Goal: Register for event/course

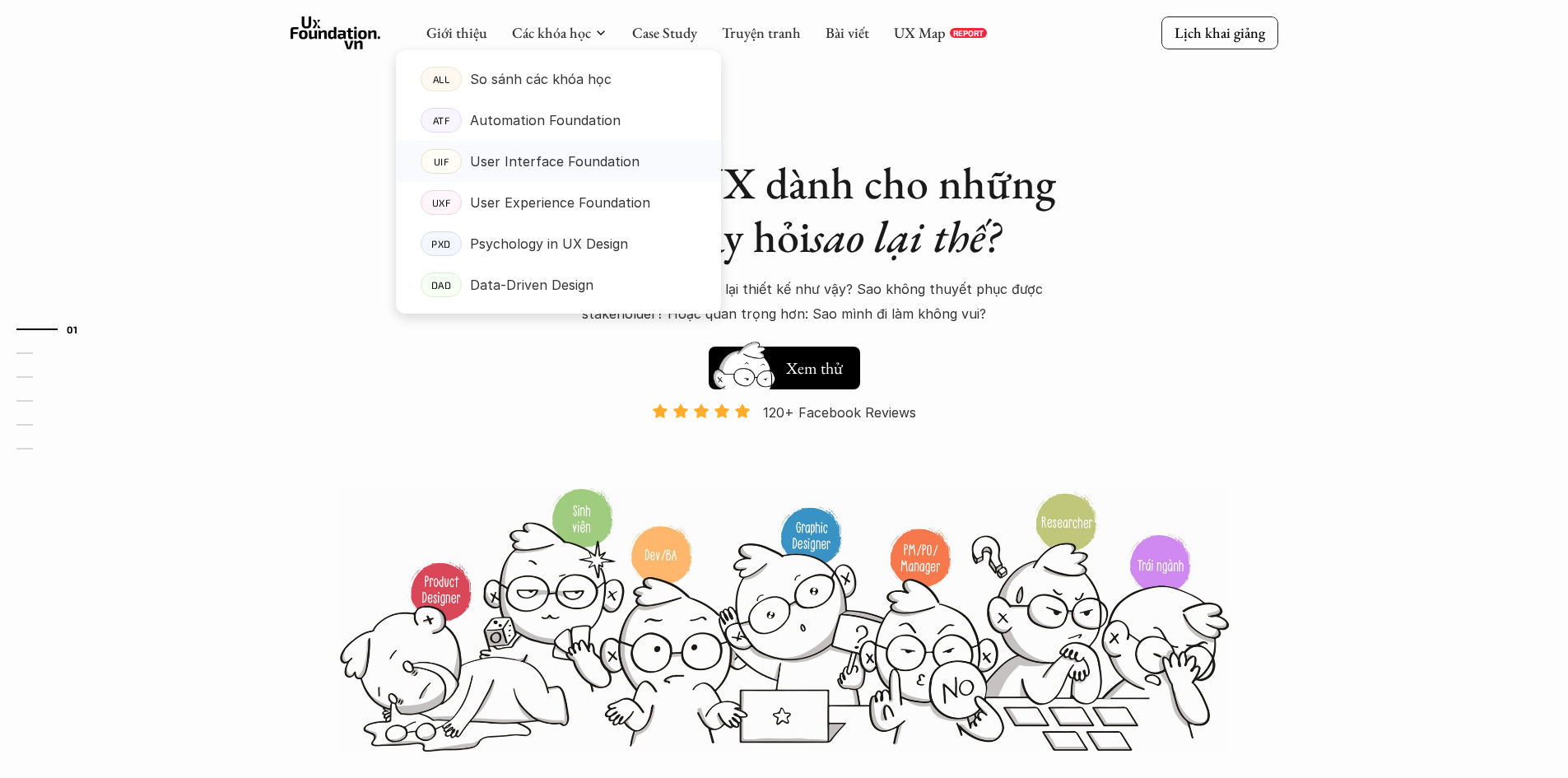
click at [619, 161] on p "User Interface Foundation" at bounding box center [555, 161] width 169 height 25
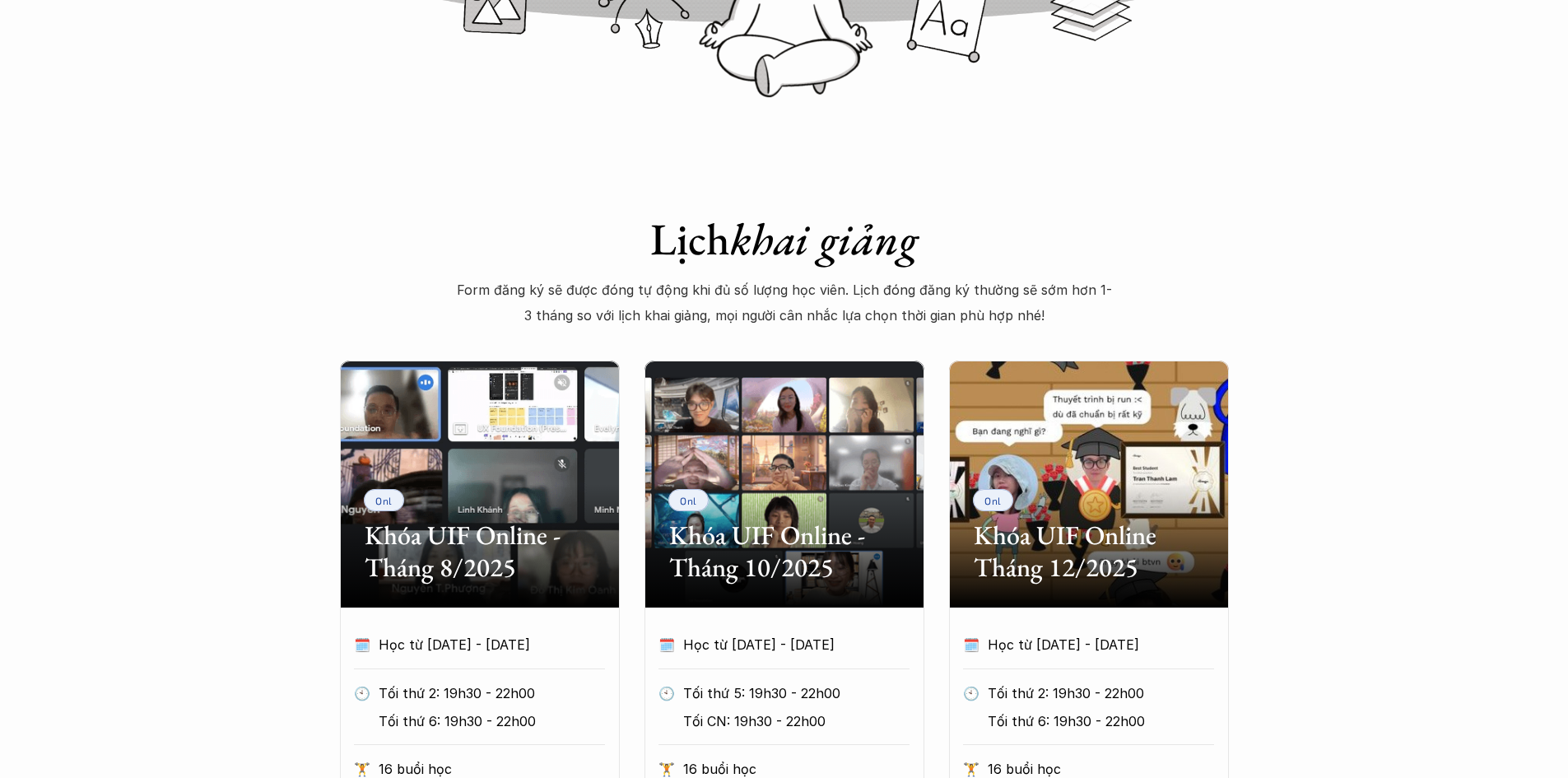
scroll to position [823, 0]
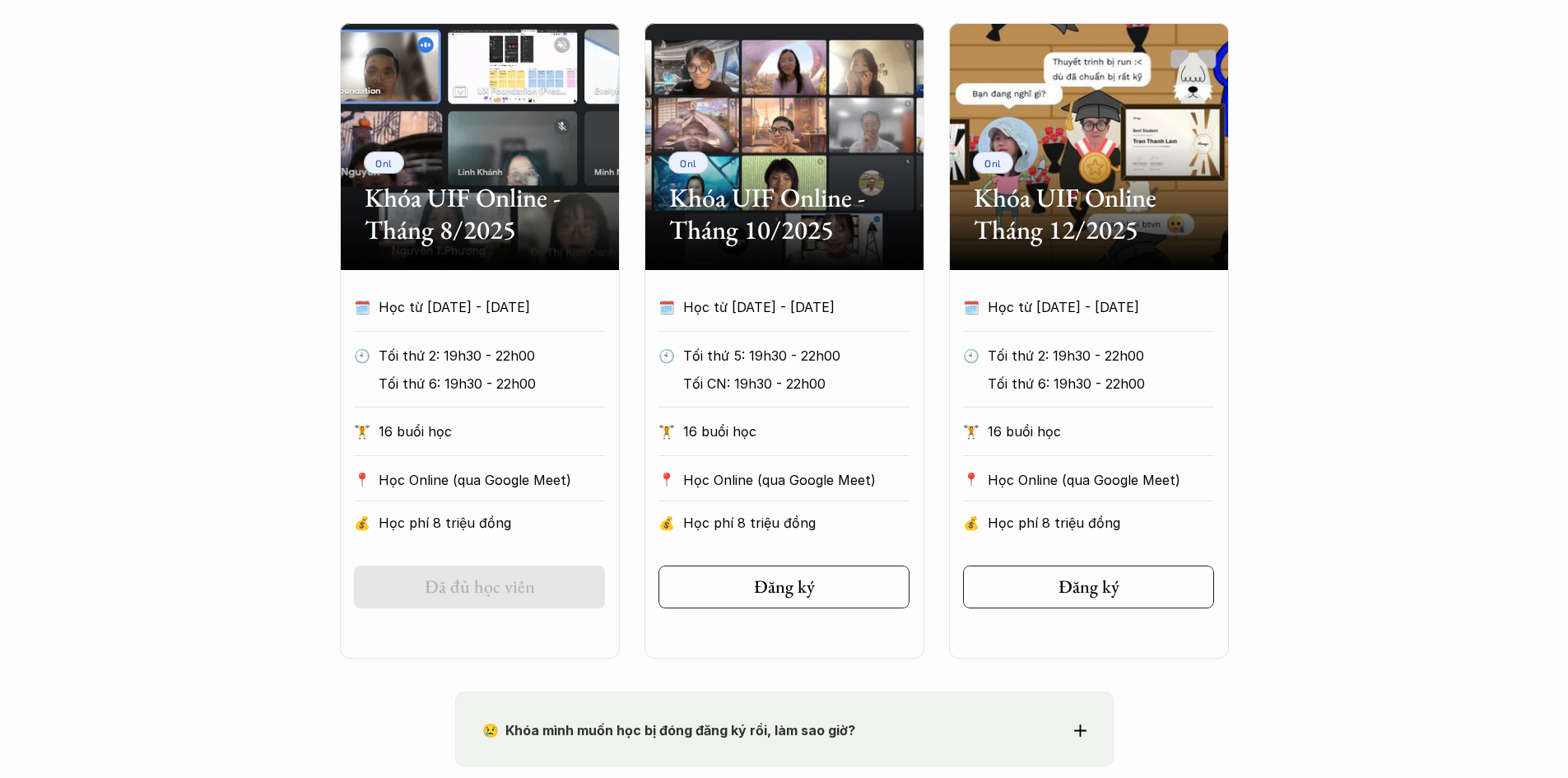
click at [420, 301] on p "Học từ [DATE] - [DATE]" at bounding box center [476, 307] width 196 height 25
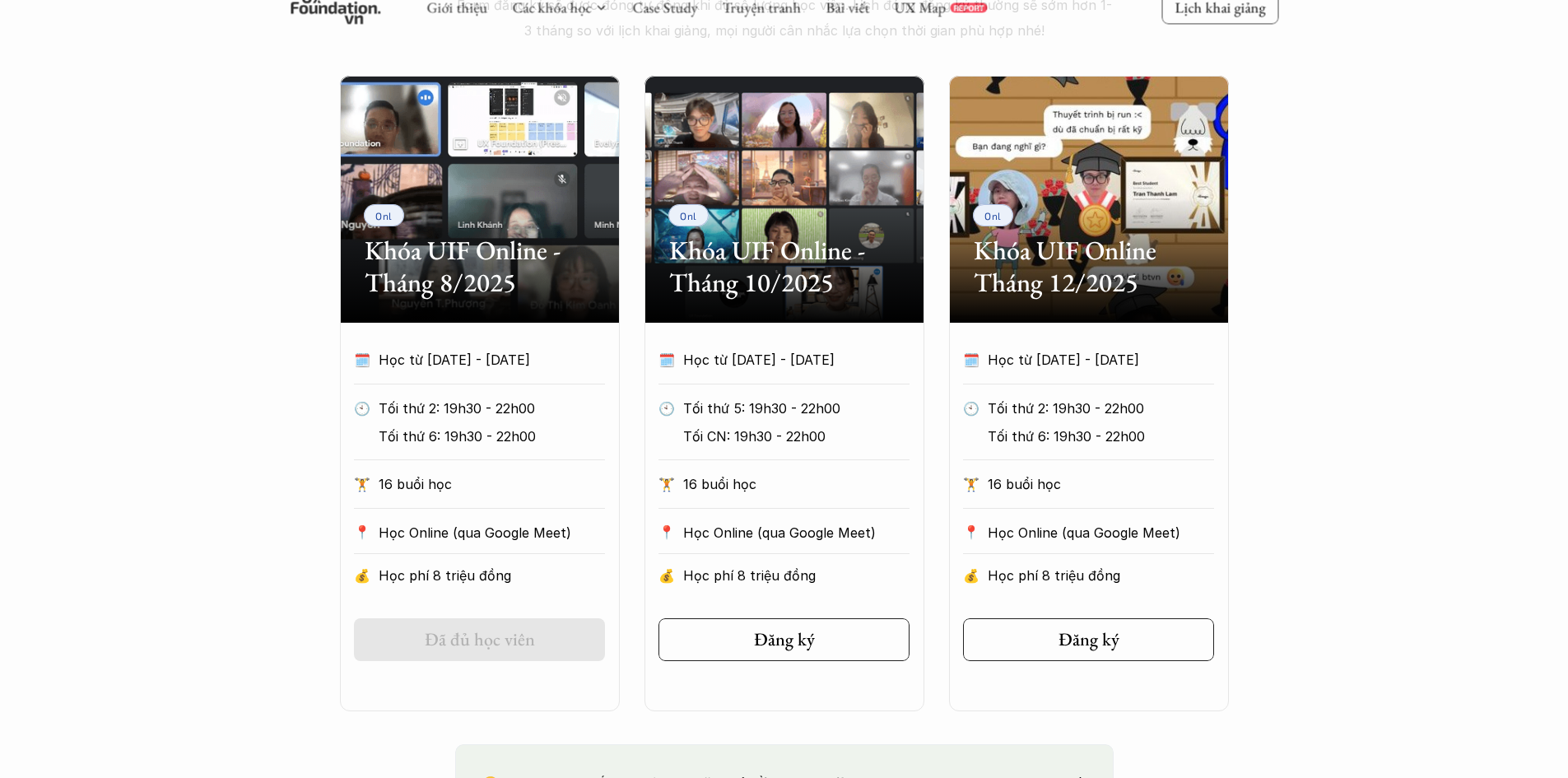
scroll to position [741, 0]
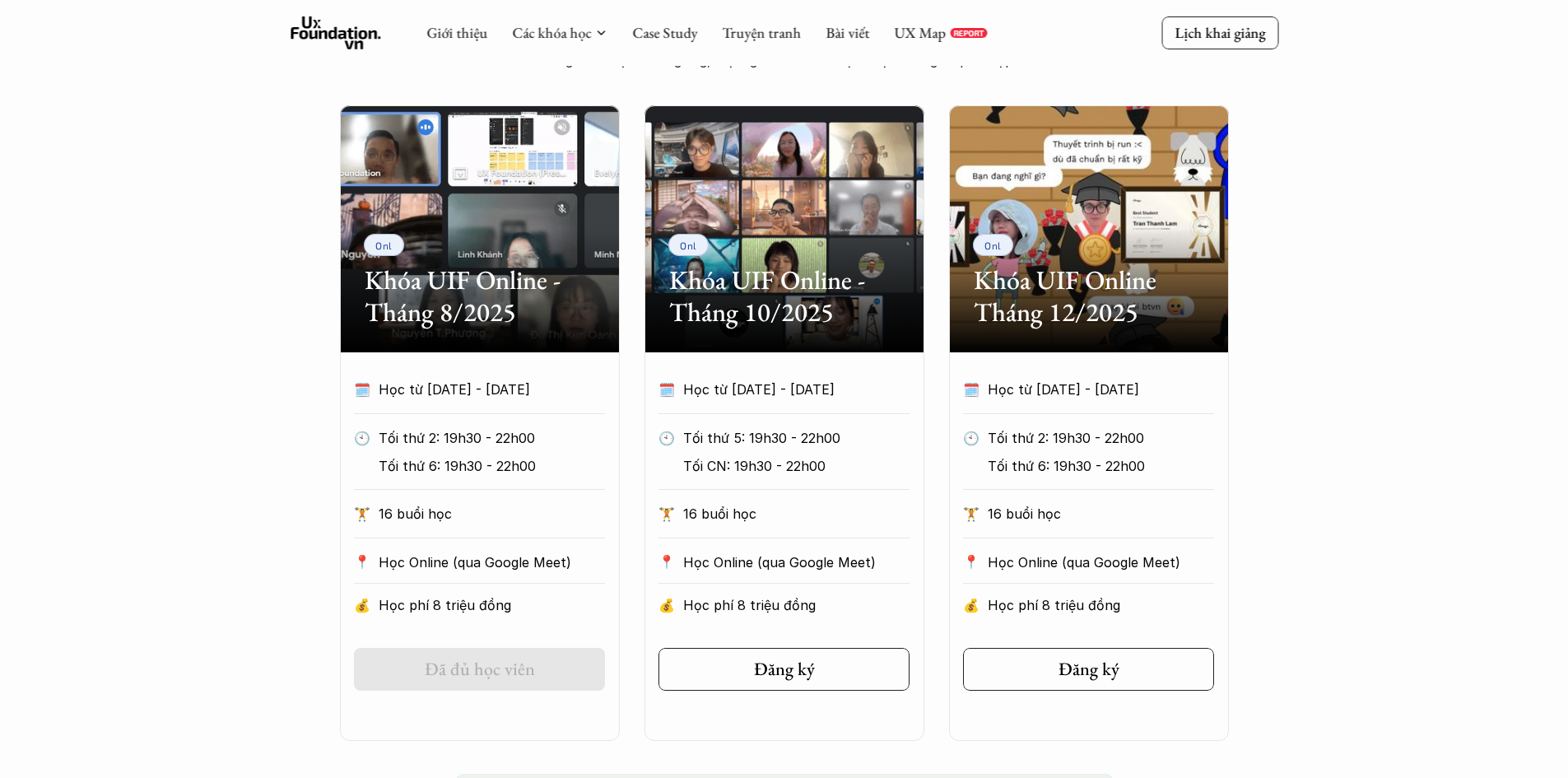
click at [431, 292] on h2 "Khóa UIF Online - Tháng 8/2025" at bounding box center [479, 296] width 230 height 64
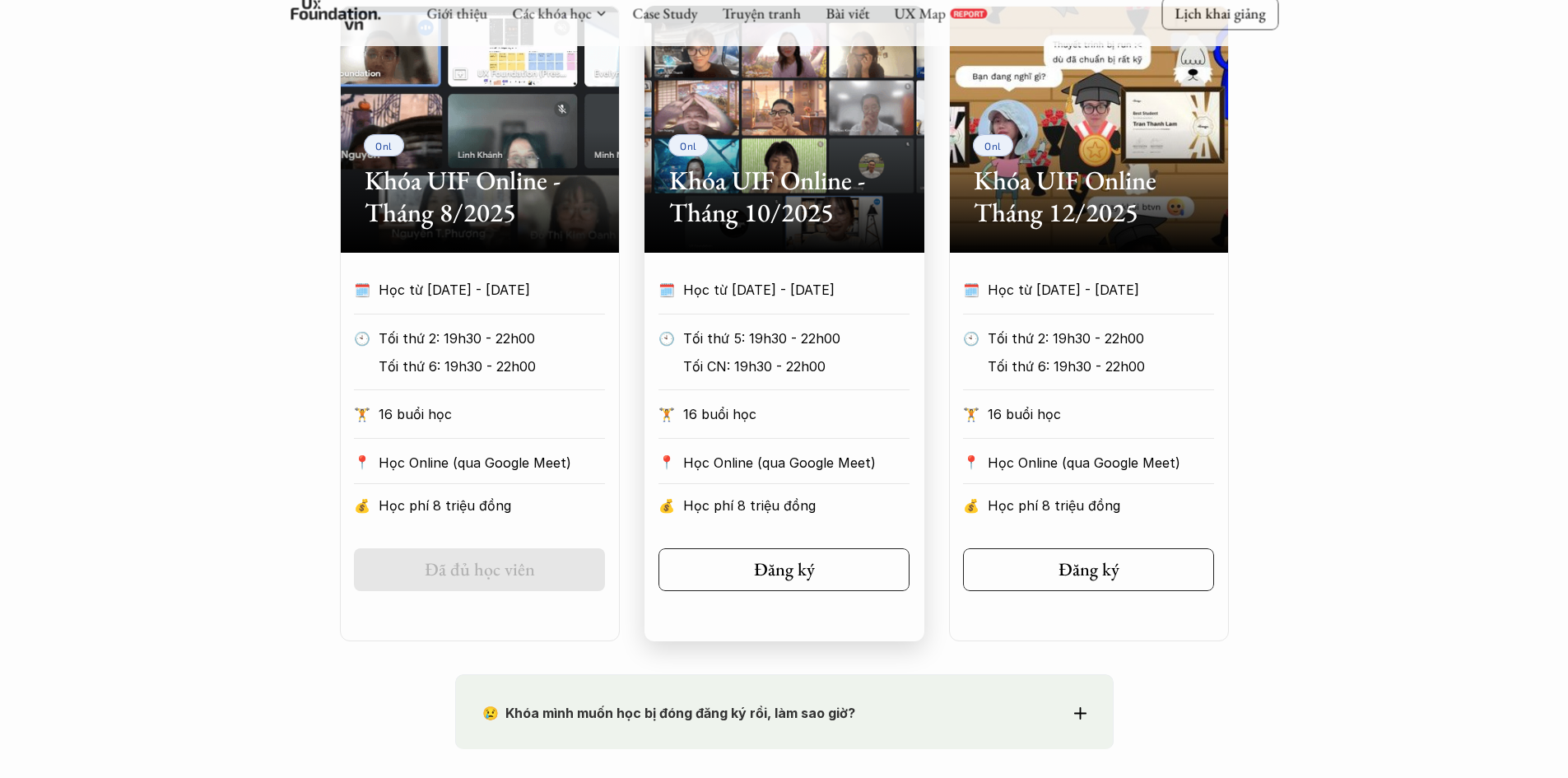
scroll to position [823, 0]
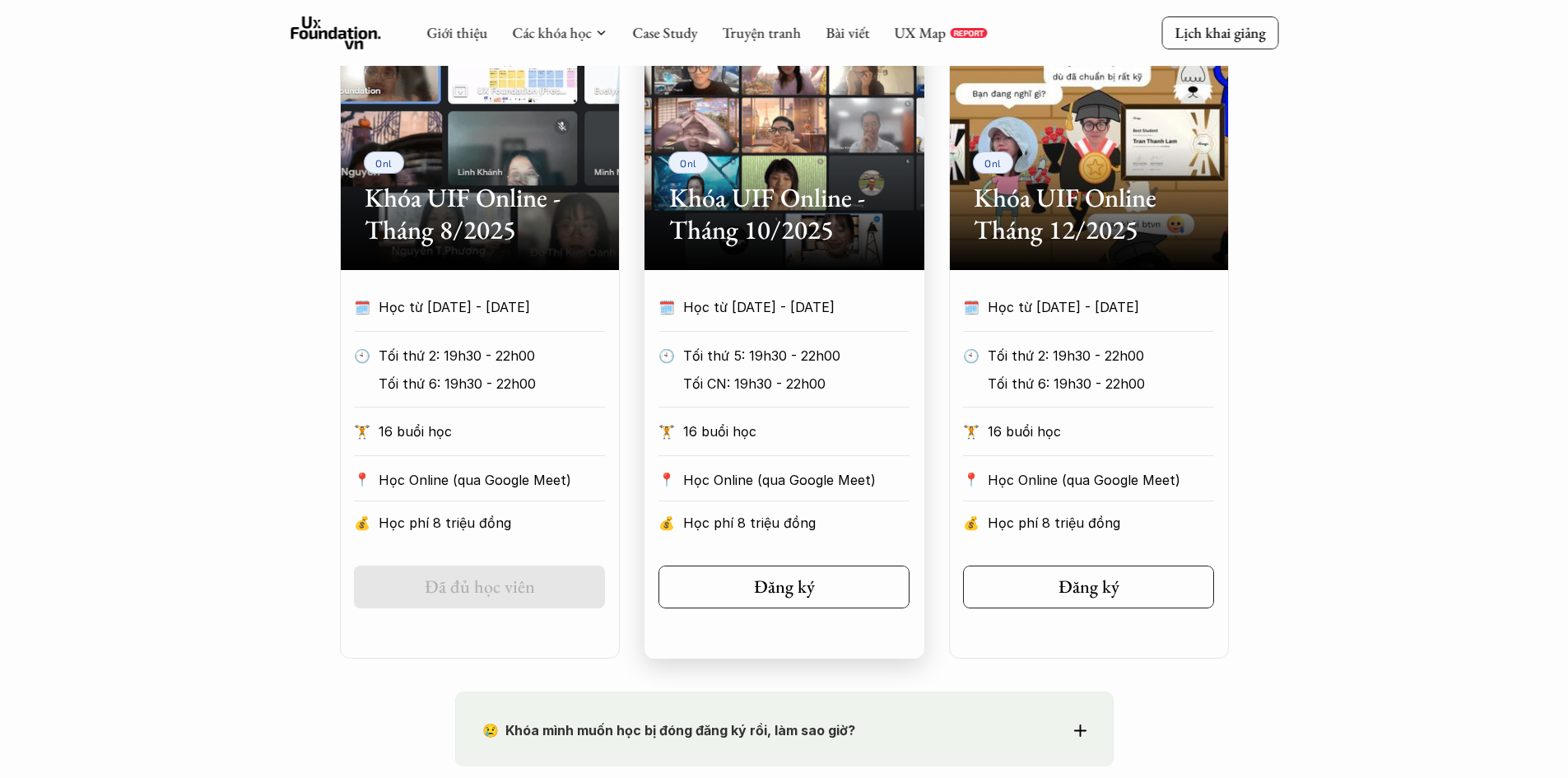
click at [784, 308] on p "Học từ [DATE] - [DATE]" at bounding box center [780, 307] width 196 height 25
click at [801, 602] on link "Đăng ký" at bounding box center [784, 587] width 251 height 43
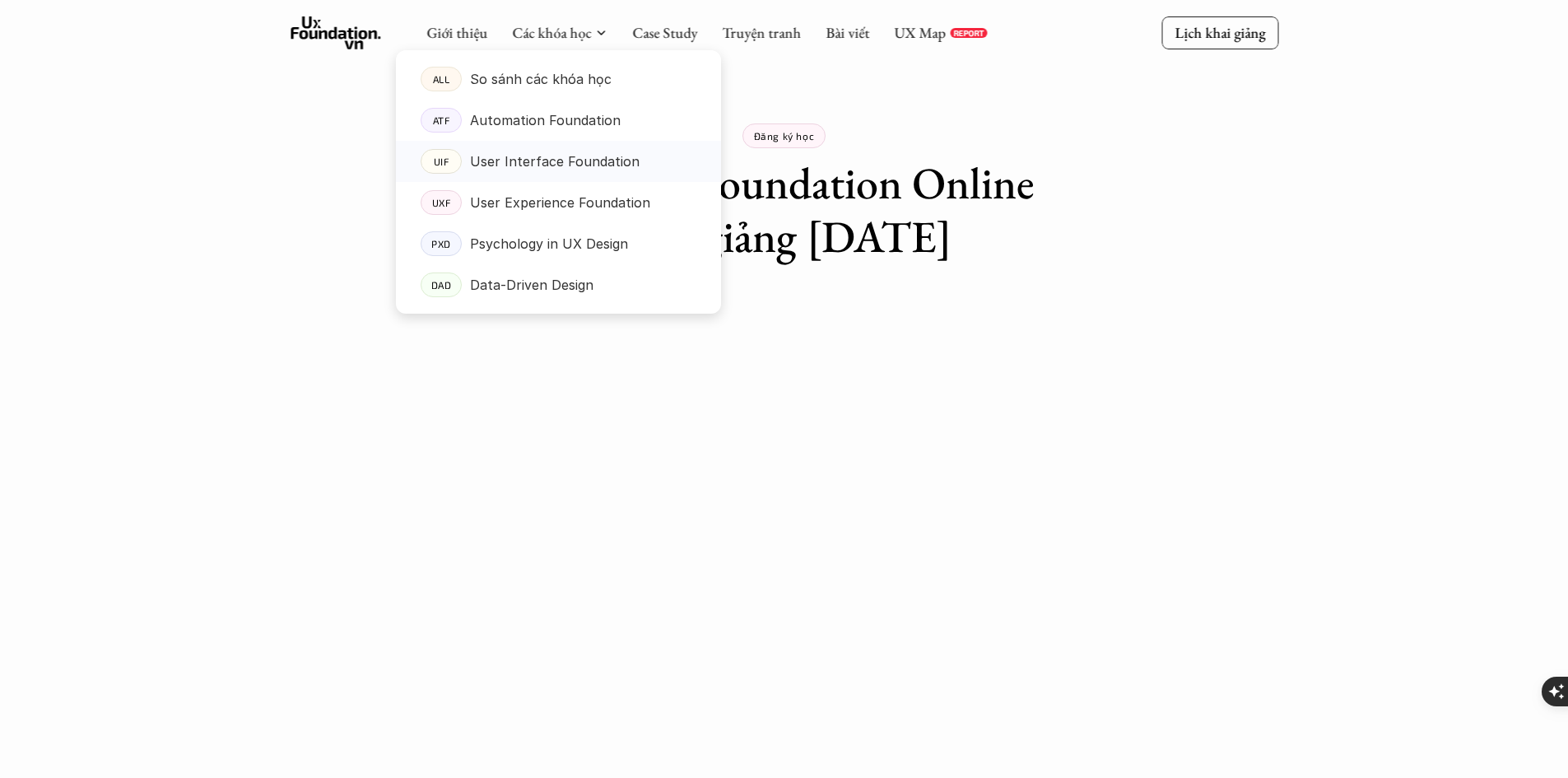
click at [581, 159] on p "User Interface Foundation" at bounding box center [555, 161] width 169 height 25
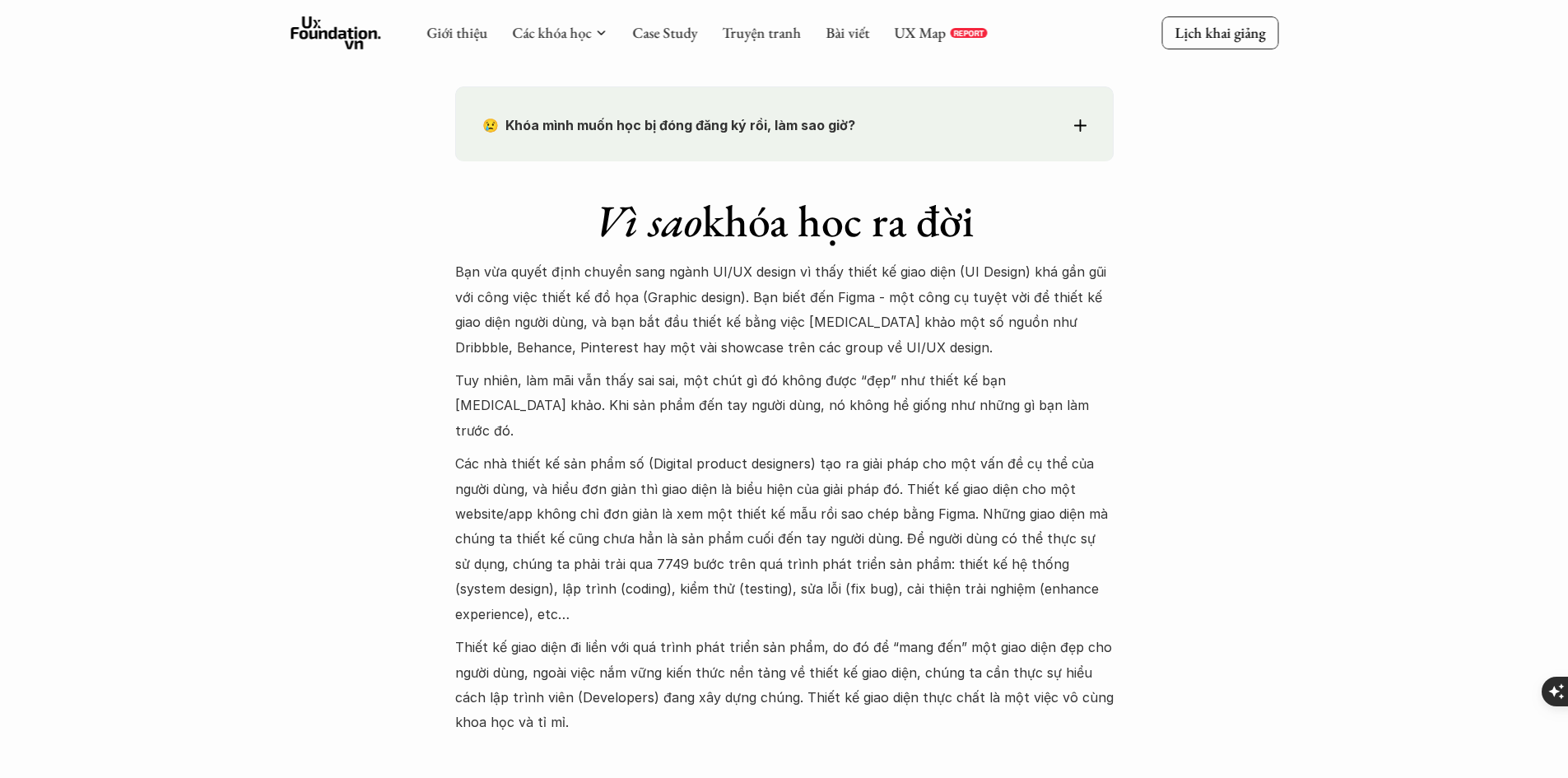
scroll to position [1399, 0]
